Goal: Check status

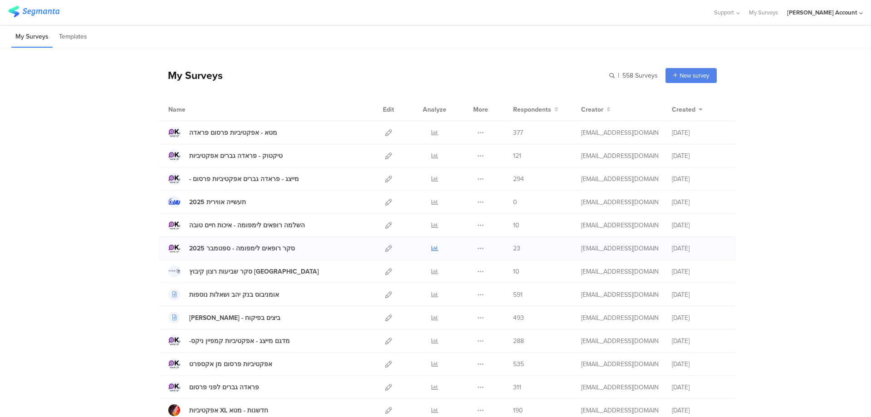
click at [431, 246] on icon at bounding box center [434, 248] width 7 height 7
